Goal: Find specific page/section: Find specific page/section

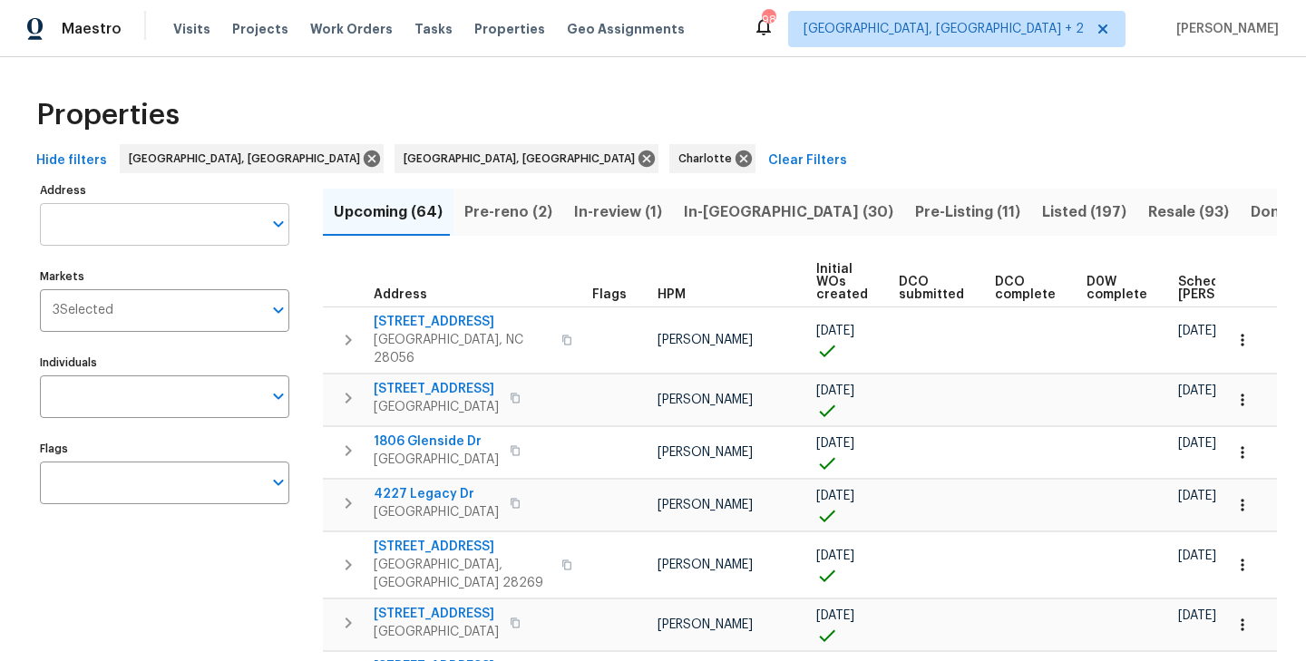
click at [136, 224] on input "Address" at bounding box center [151, 224] width 222 height 43
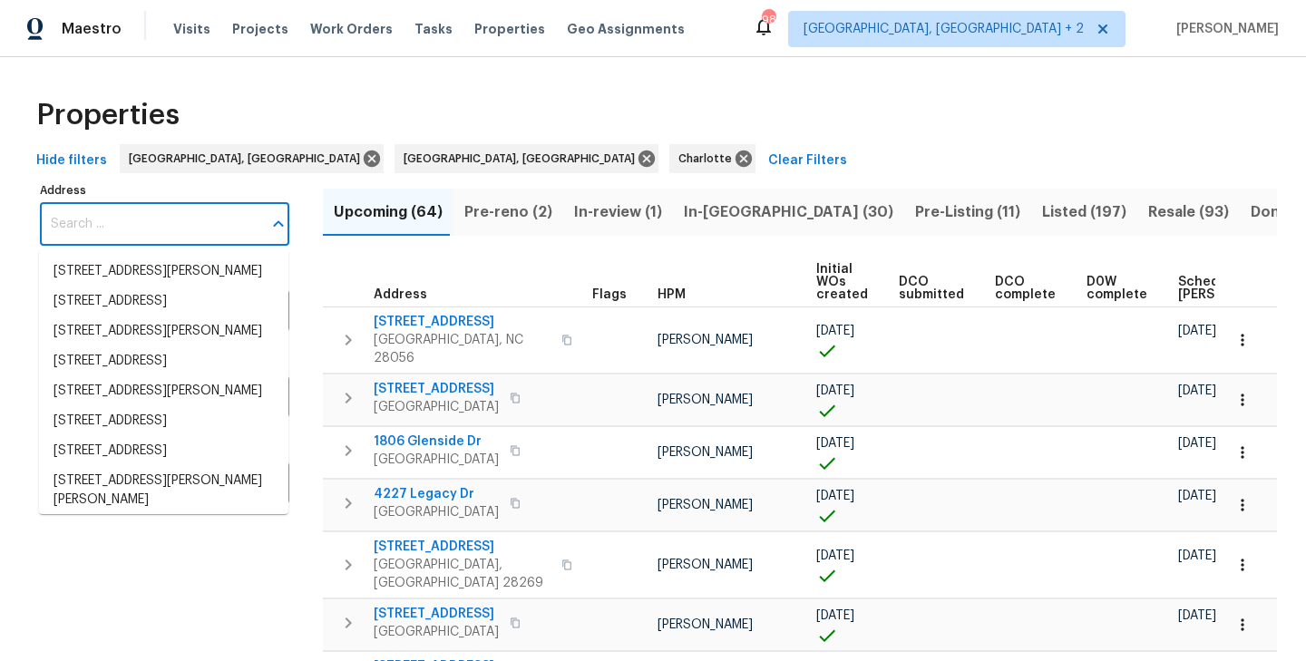
paste input "[STREET_ADDRESS][PERSON_NAME][PERSON_NAME]"
type input "[STREET_ADDRESS][PERSON_NAME][PERSON_NAME]"
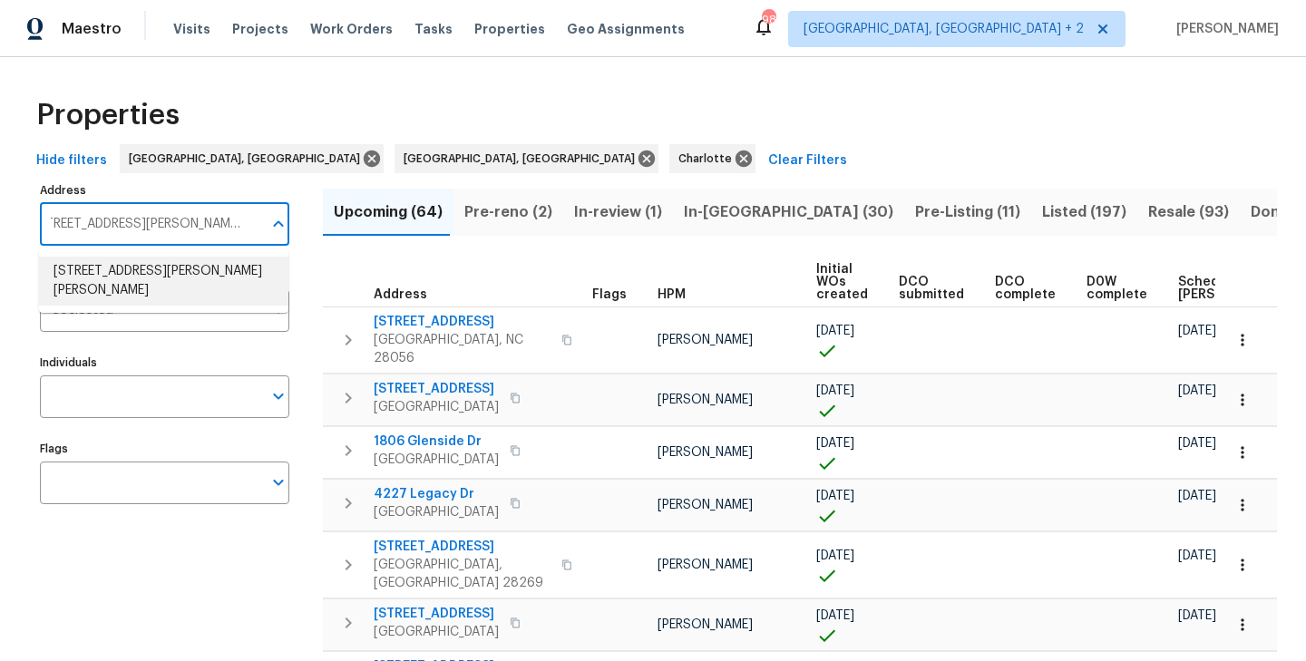
click at [152, 290] on li "[STREET_ADDRESS][PERSON_NAME][PERSON_NAME]" at bounding box center [163, 281] width 249 height 49
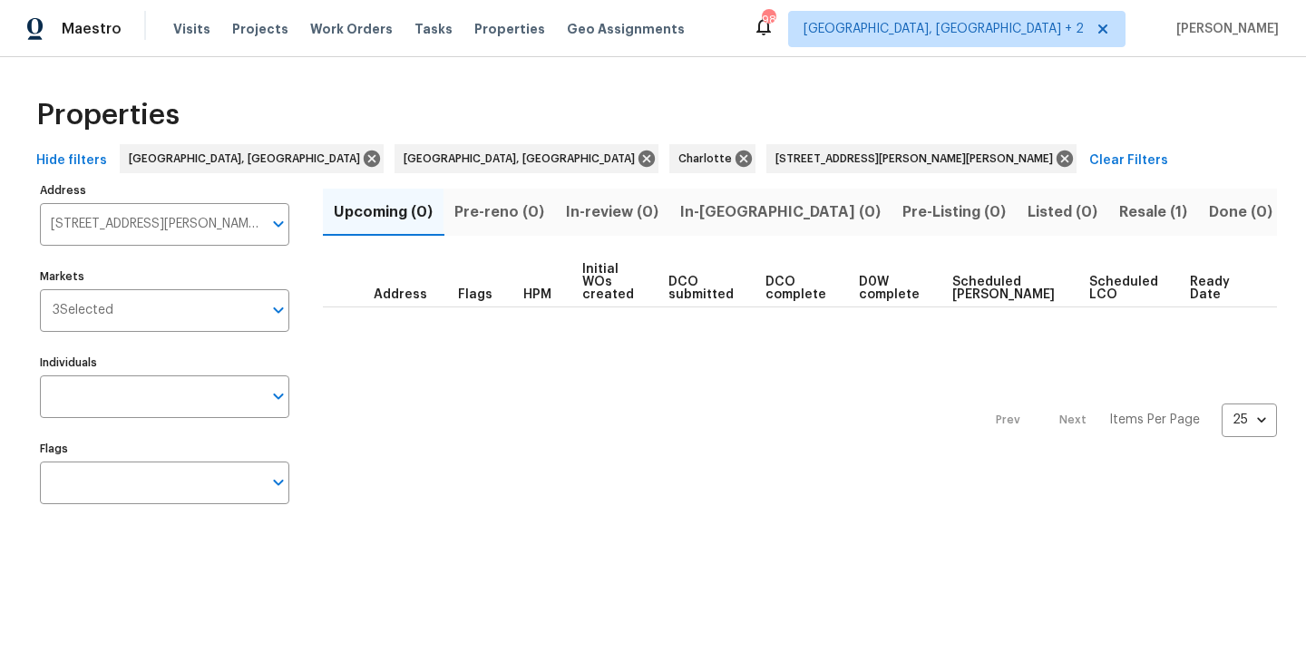
click at [1089, 164] on span "Clear Filters" at bounding box center [1128, 161] width 79 height 23
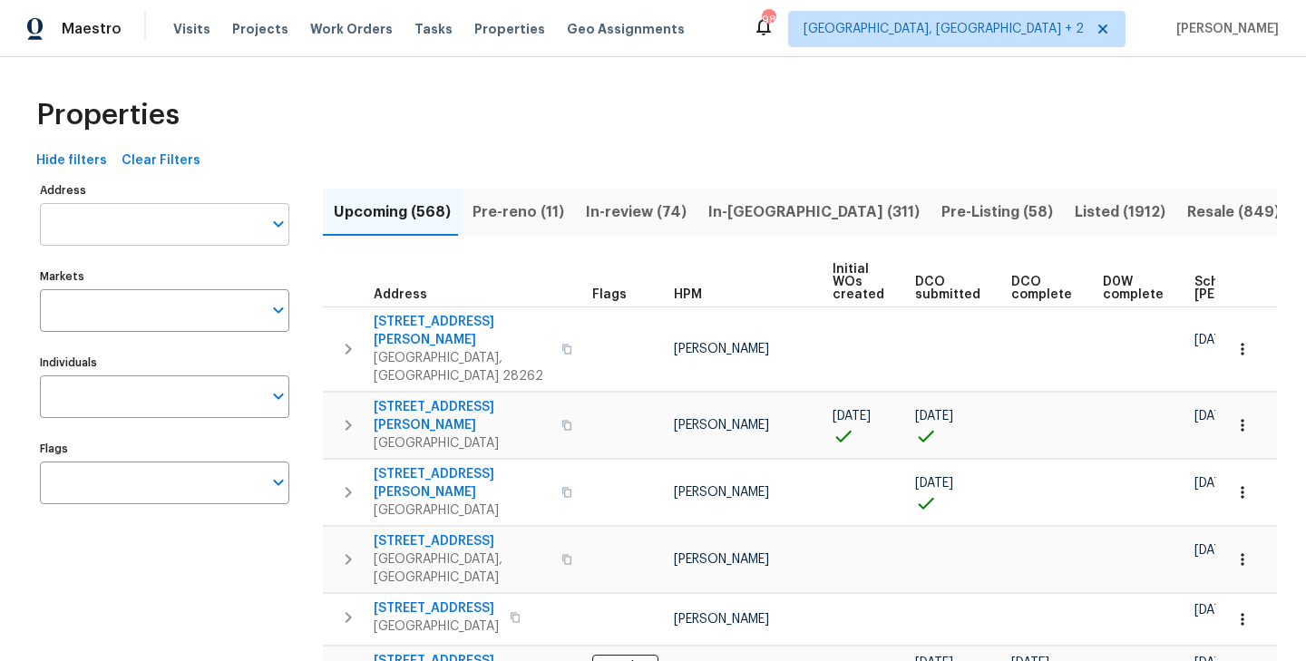
click at [172, 235] on input "Address" at bounding box center [151, 224] width 222 height 43
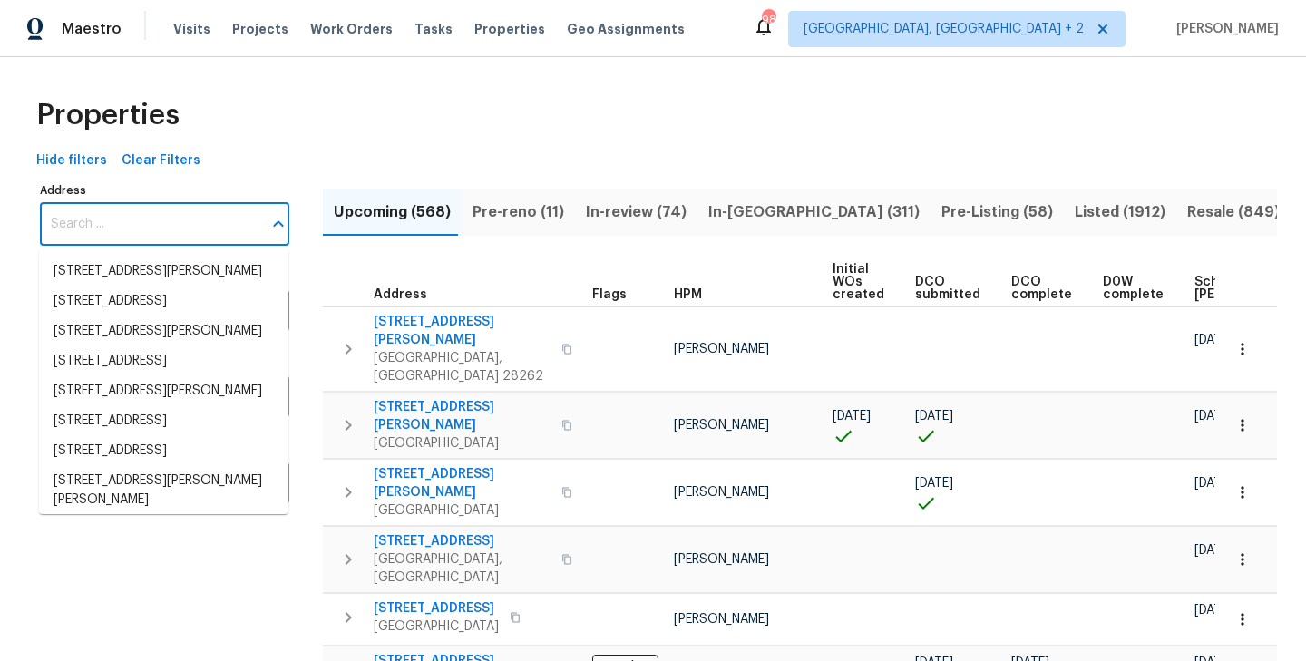
paste input "[STREET_ADDRESS][PERSON_NAME][PERSON_NAME]"
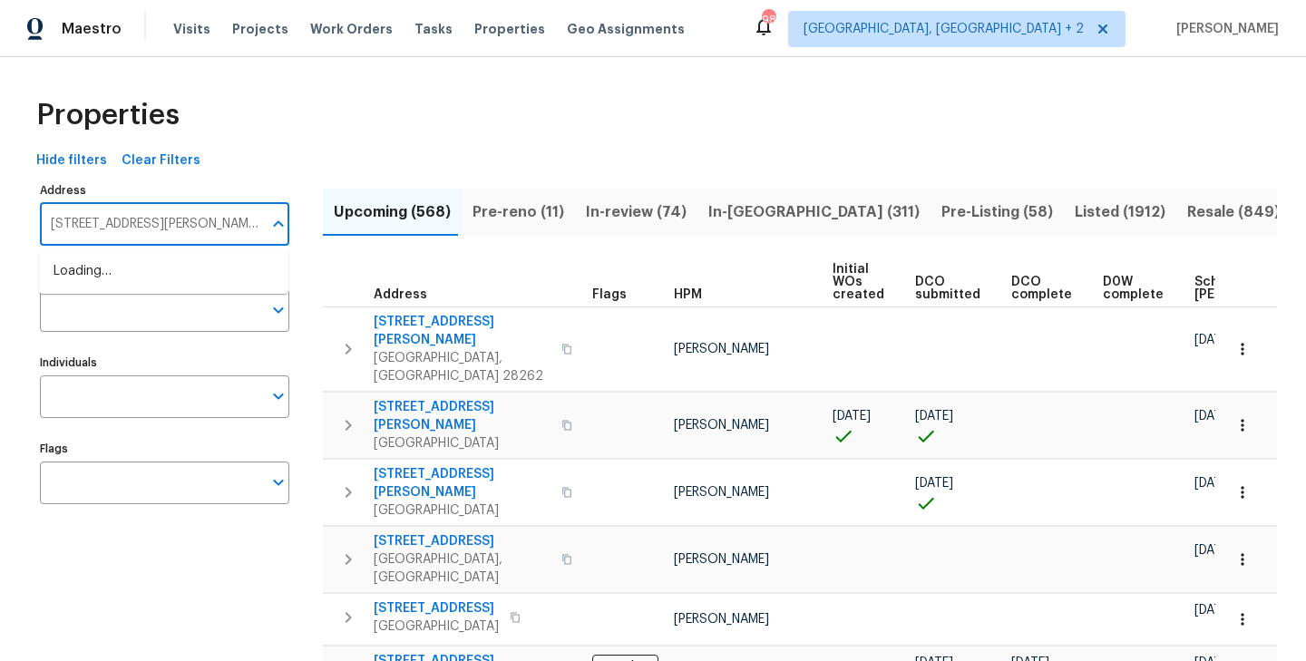
scroll to position [0, 18]
type input "[STREET_ADDRESS][PERSON_NAME][PERSON_NAME]"
click at [176, 269] on li "[STREET_ADDRESS][PERSON_NAME][PERSON_NAME]" at bounding box center [163, 281] width 249 height 49
